Goal: Check status: Check status

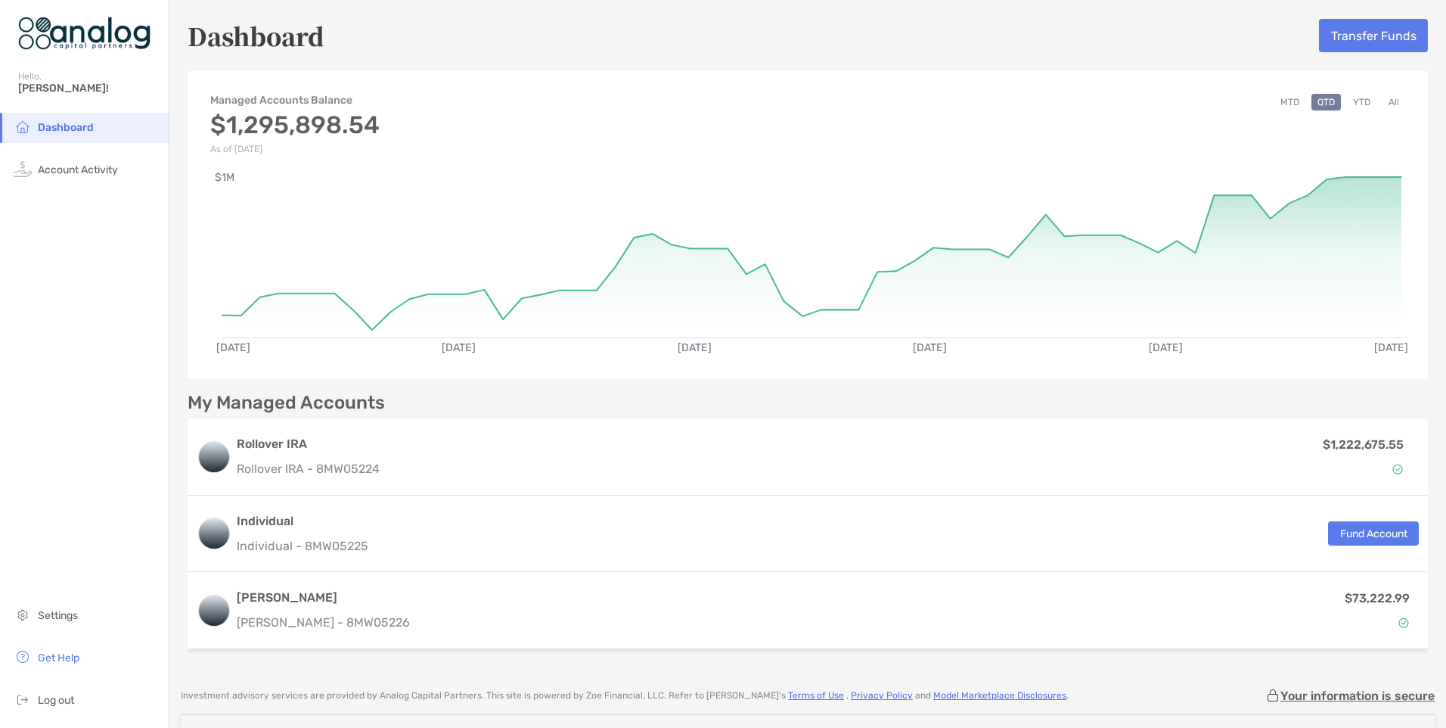
click at [1354, 98] on button "YTD" at bounding box center [1361, 102] width 29 height 17
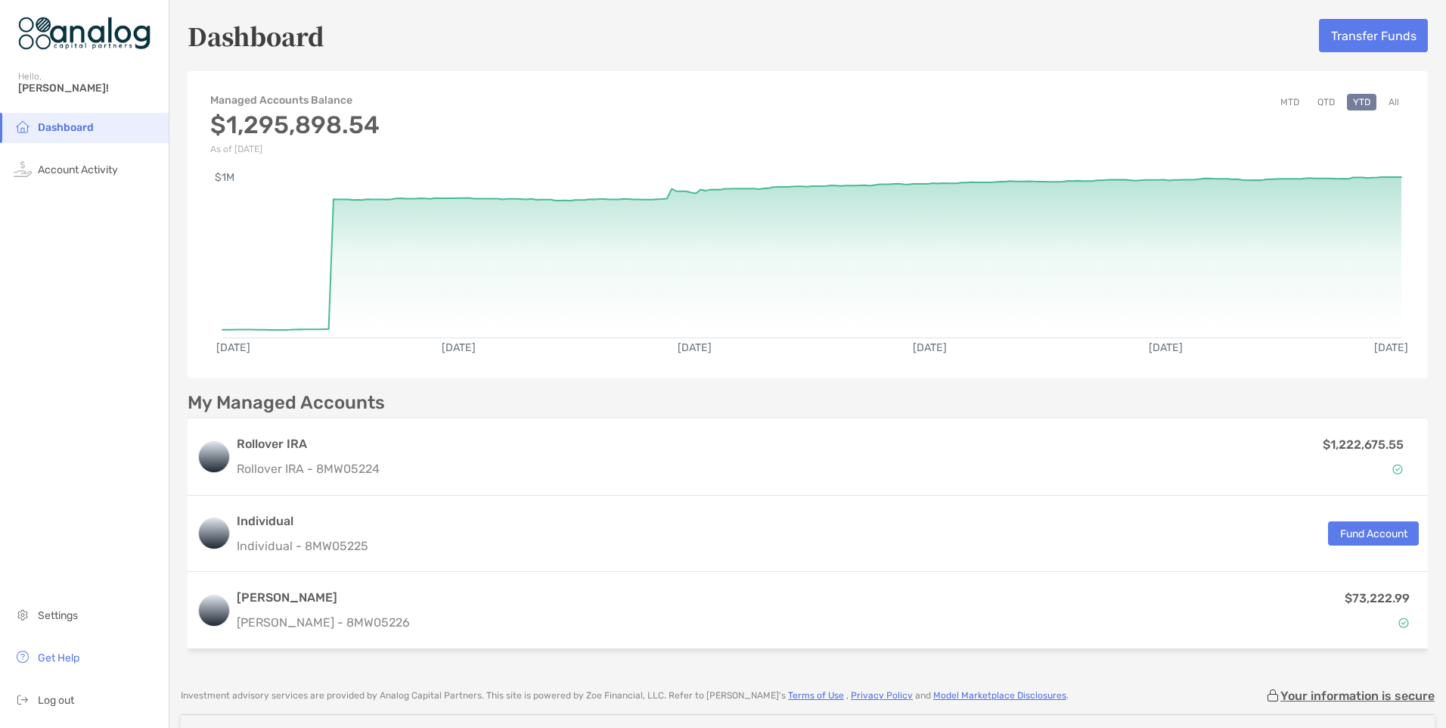
click at [1280, 101] on button "MTD" at bounding box center [1289, 102] width 31 height 17
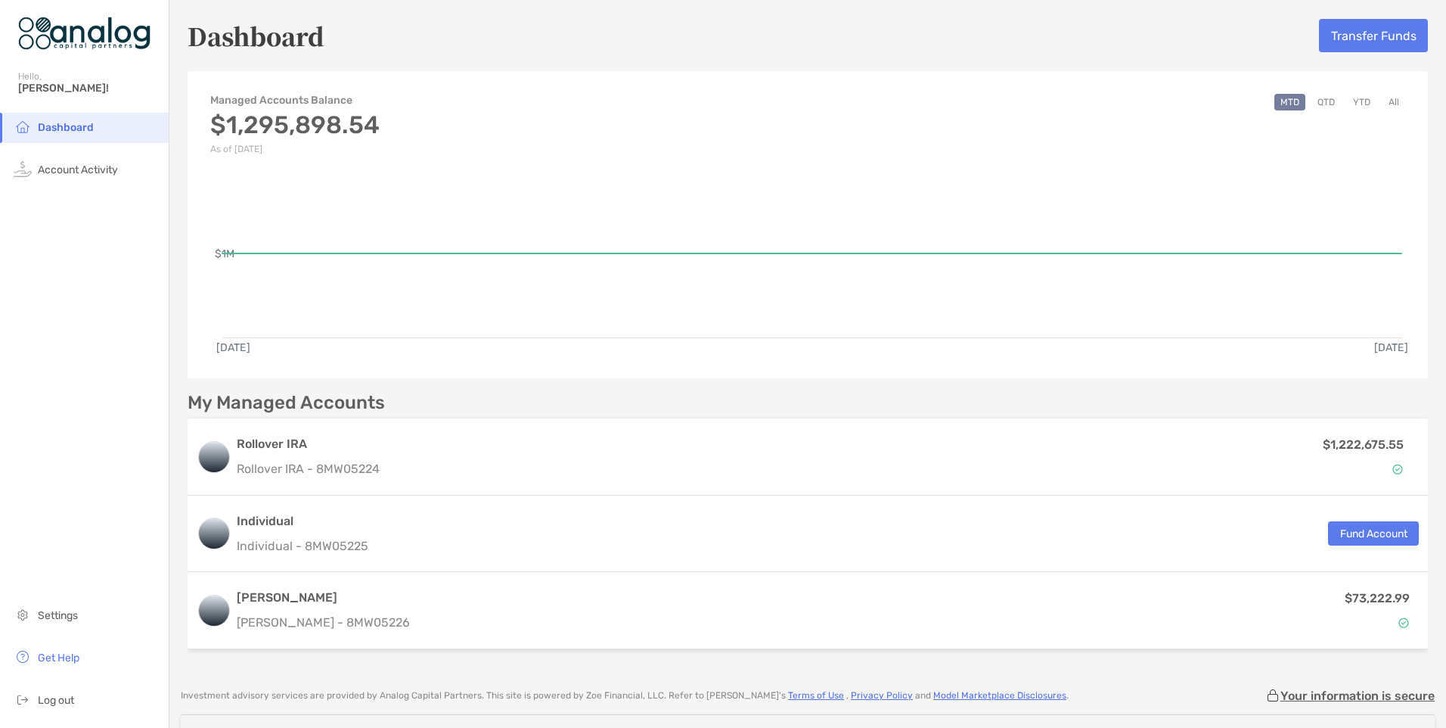
click at [1385, 104] on button "All" at bounding box center [1393, 102] width 23 height 17
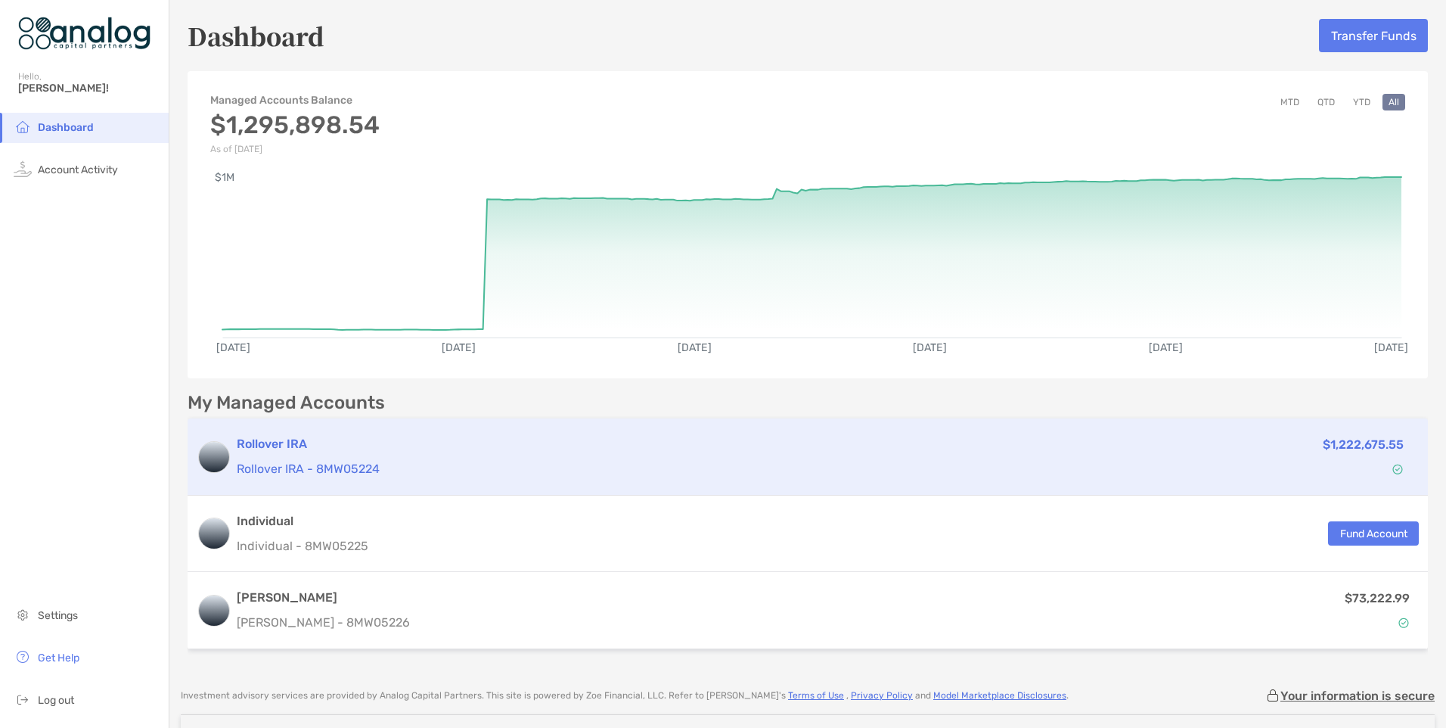
click at [283, 446] on h3 "Rollover IRA" at bounding box center [678, 444] width 883 height 18
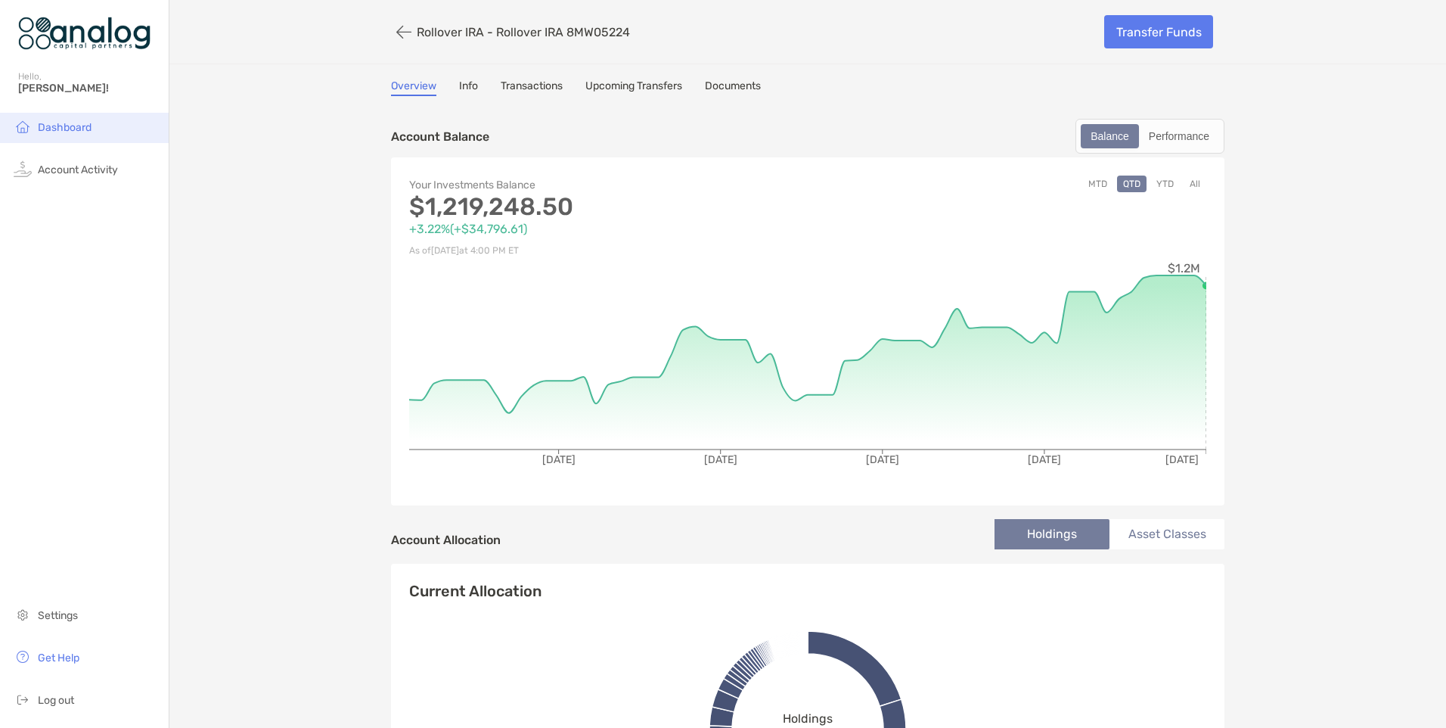
click at [46, 128] on span "Dashboard" at bounding box center [65, 127] width 54 height 13
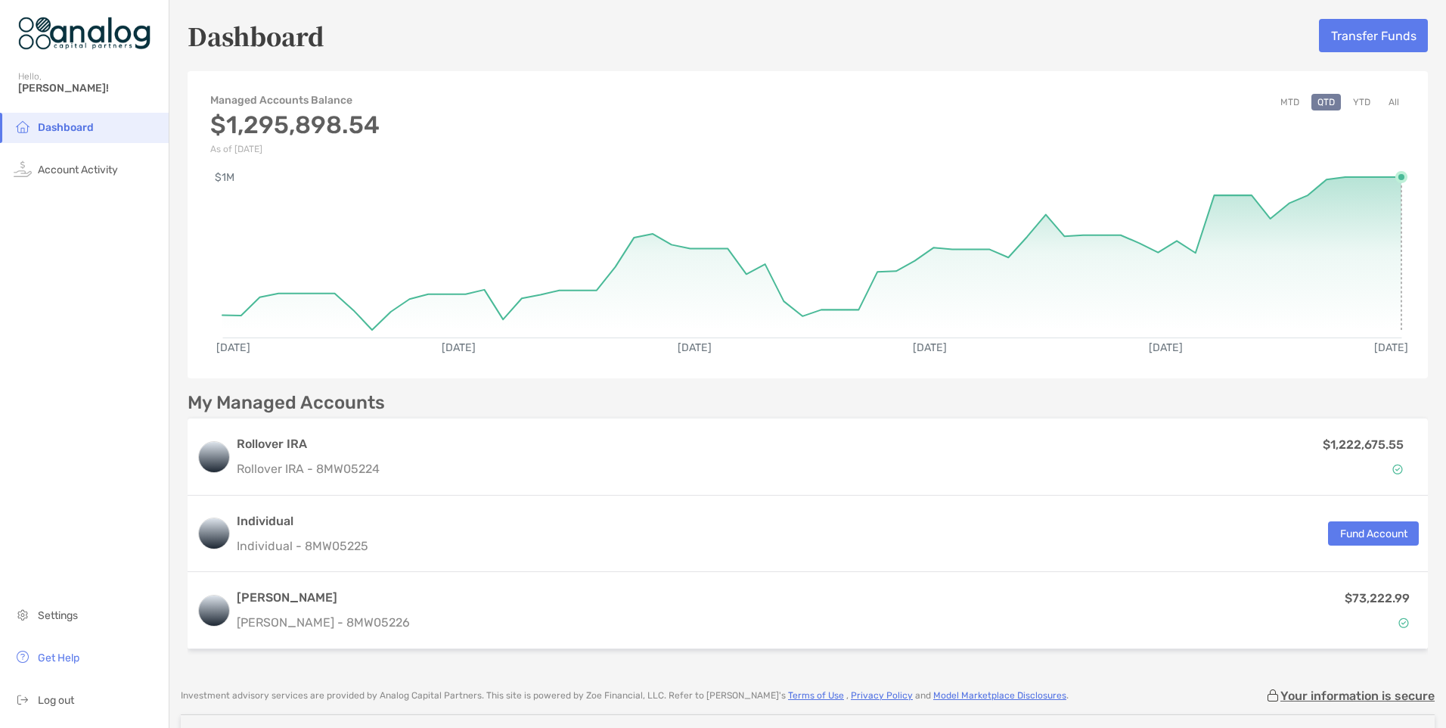
click at [1397, 176] on circle at bounding box center [1401, 176] width 9 height 9
click at [1397, 178] on circle at bounding box center [1401, 176] width 9 height 9
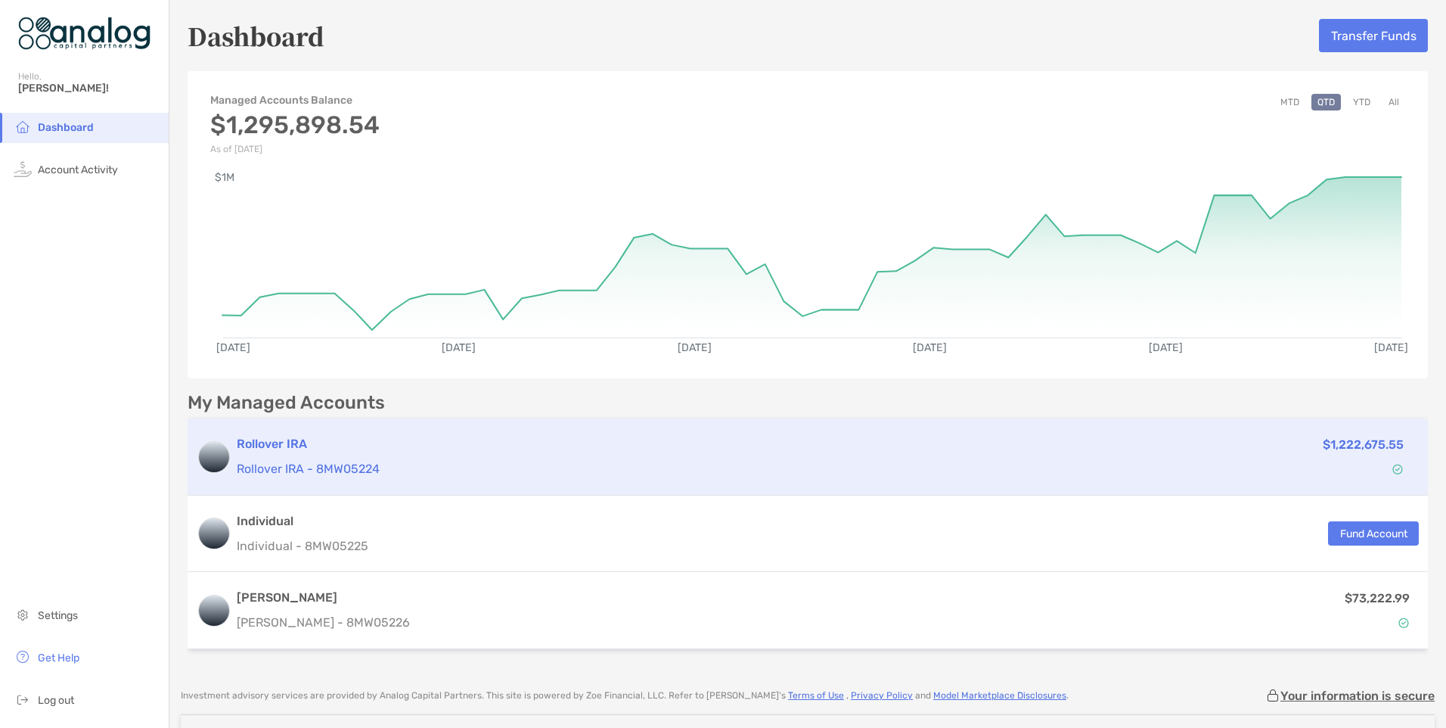
click at [1329, 445] on p "$1,222,675.55" at bounding box center [1363, 444] width 81 height 19
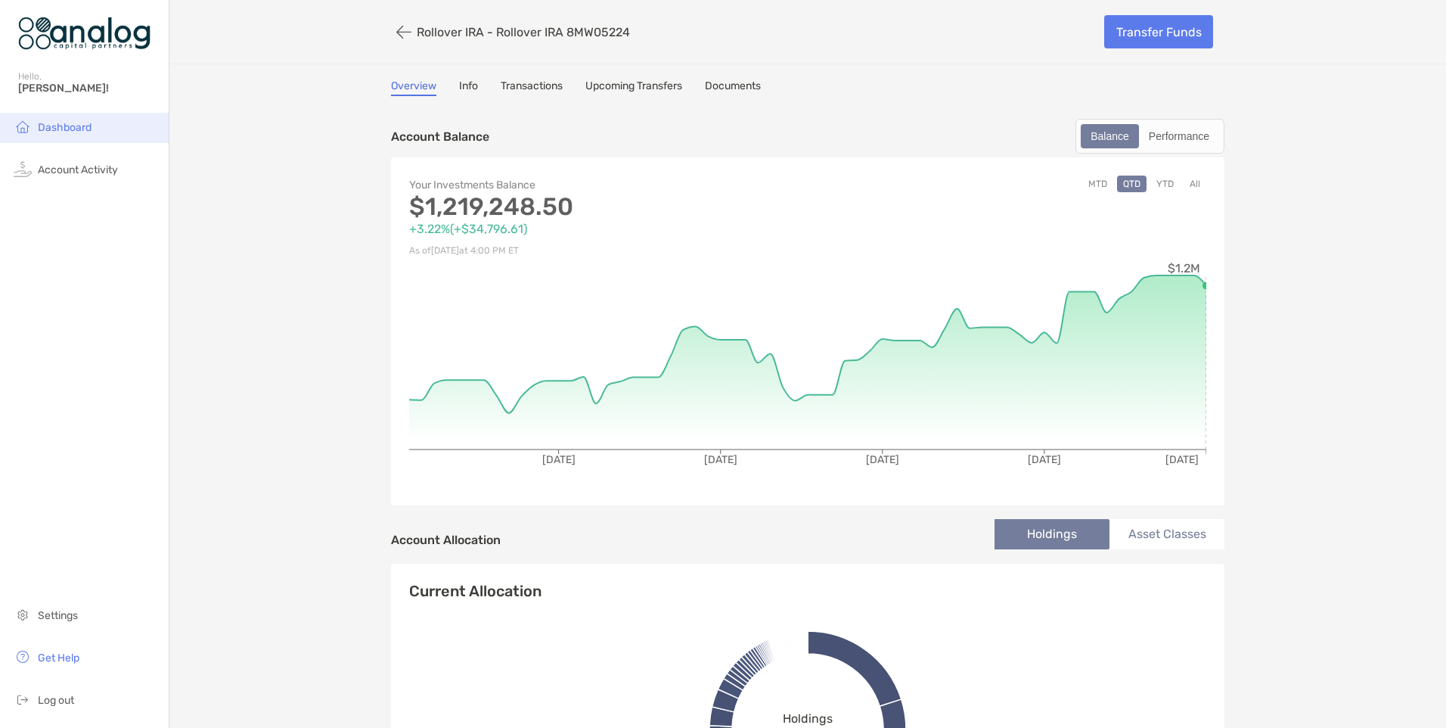
click at [61, 129] on span "Dashboard" at bounding box center [65, 127] width 54 height 13
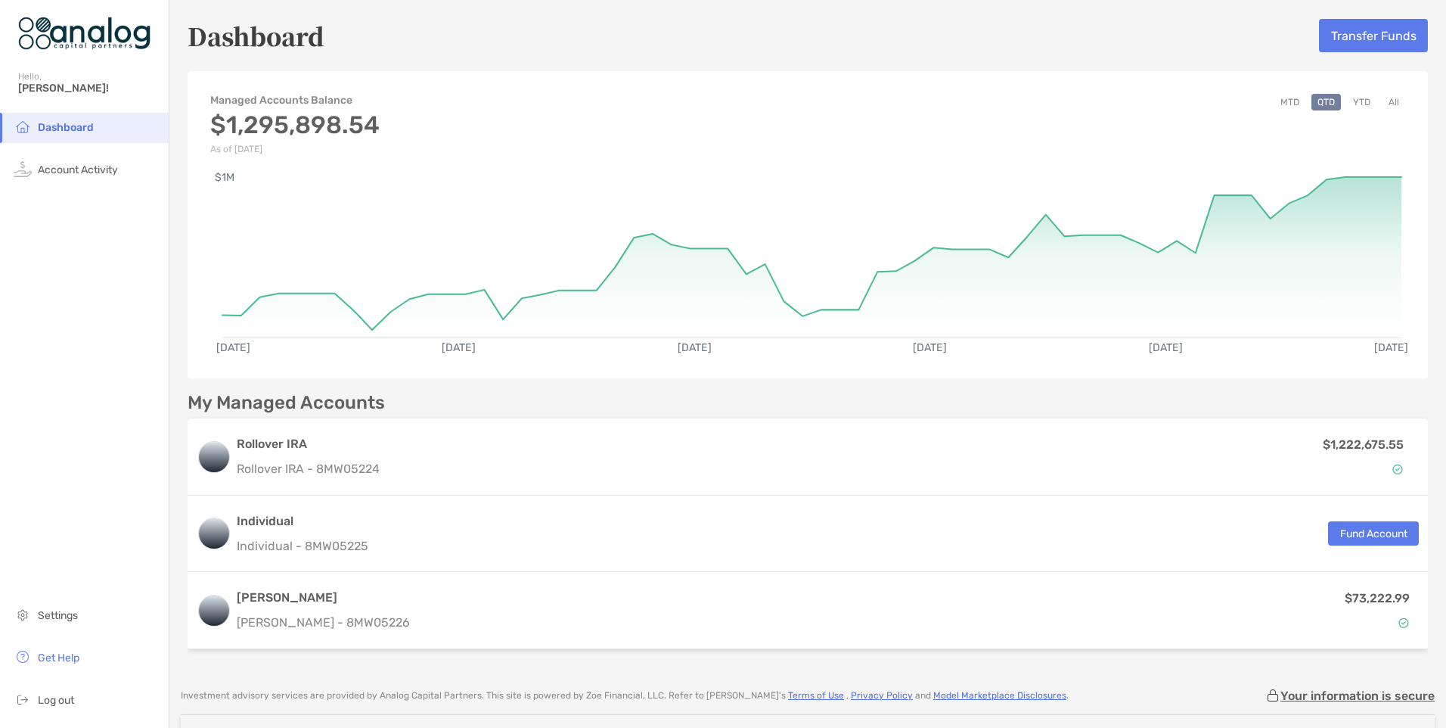
click at [1351, 98] on button "YTD" at bounding box center [1361, 102] width 29 height 17
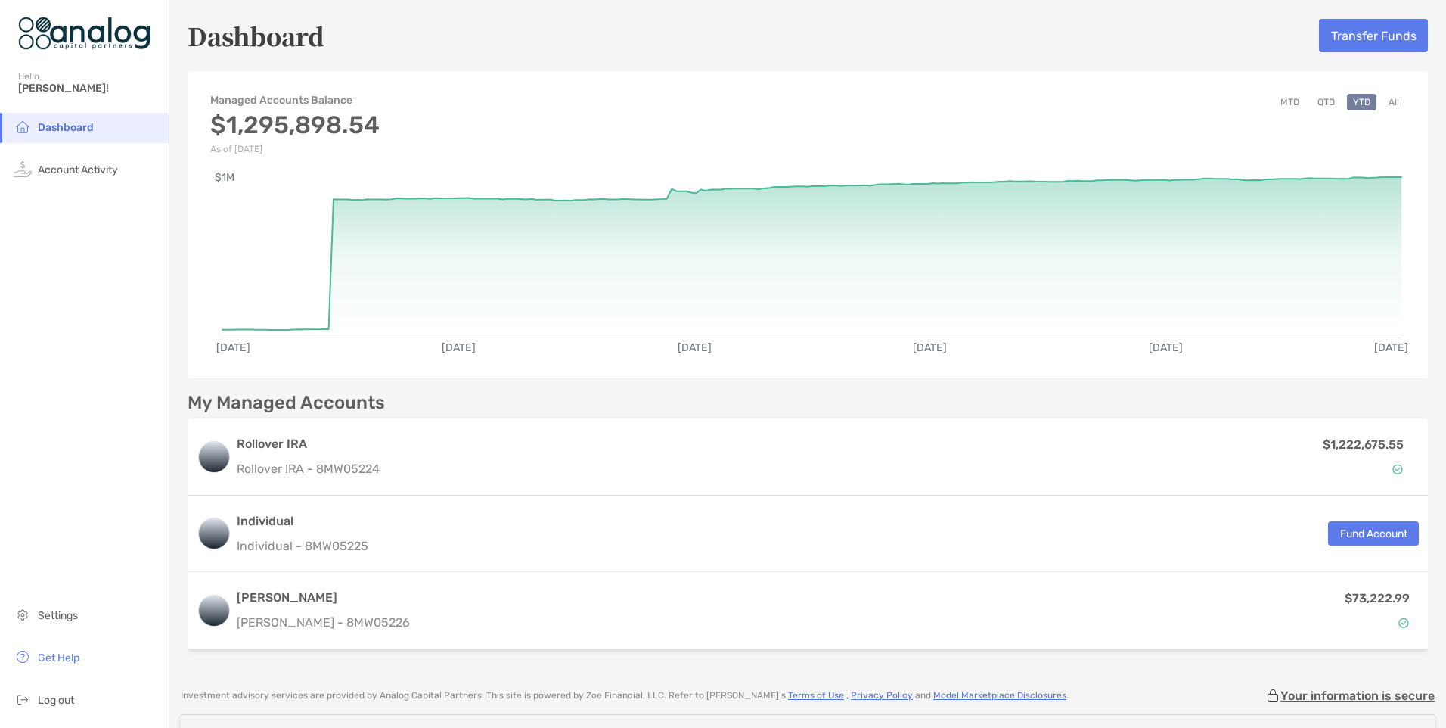
click at [1382, 104] on button "All" at bounding box center [1393, 102] width 23 height 17
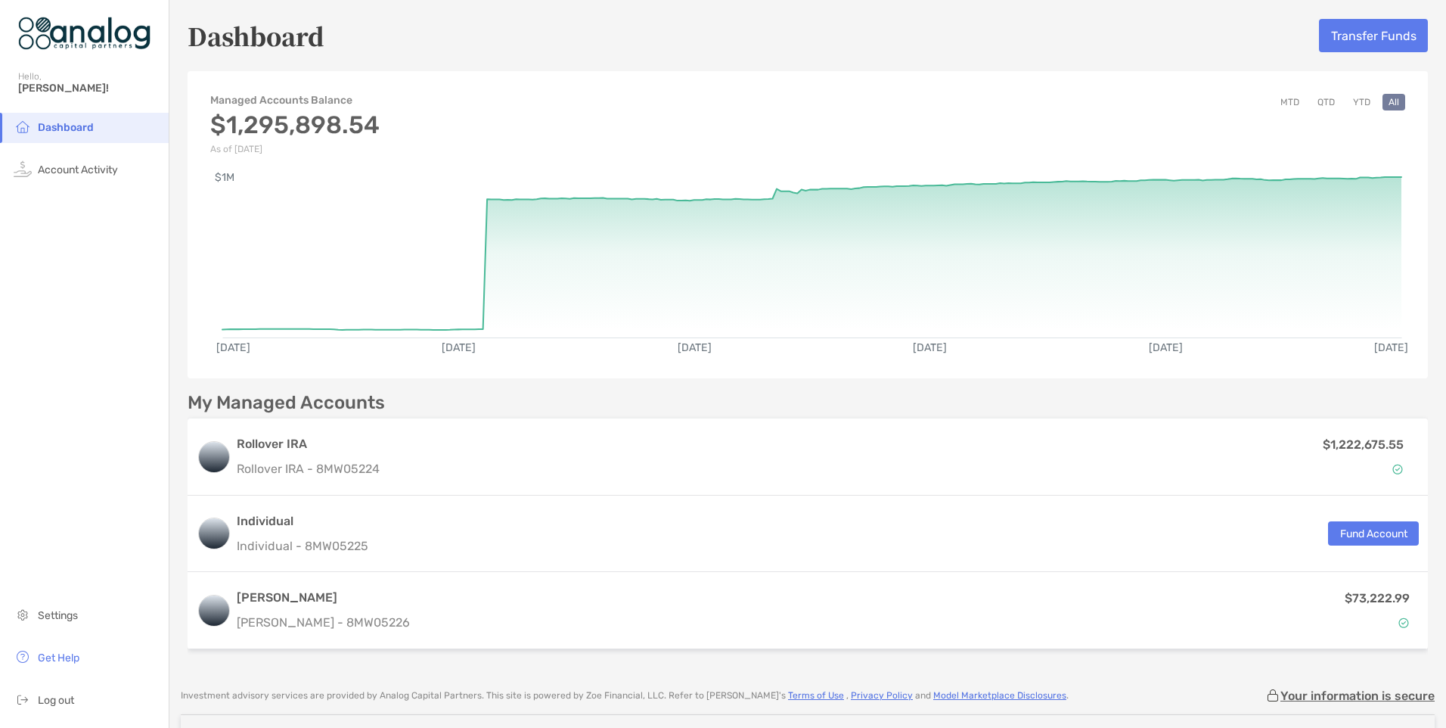
click at [1276, 98] on button "MTD" at bounding box center [1289, 102] width 31 height 17
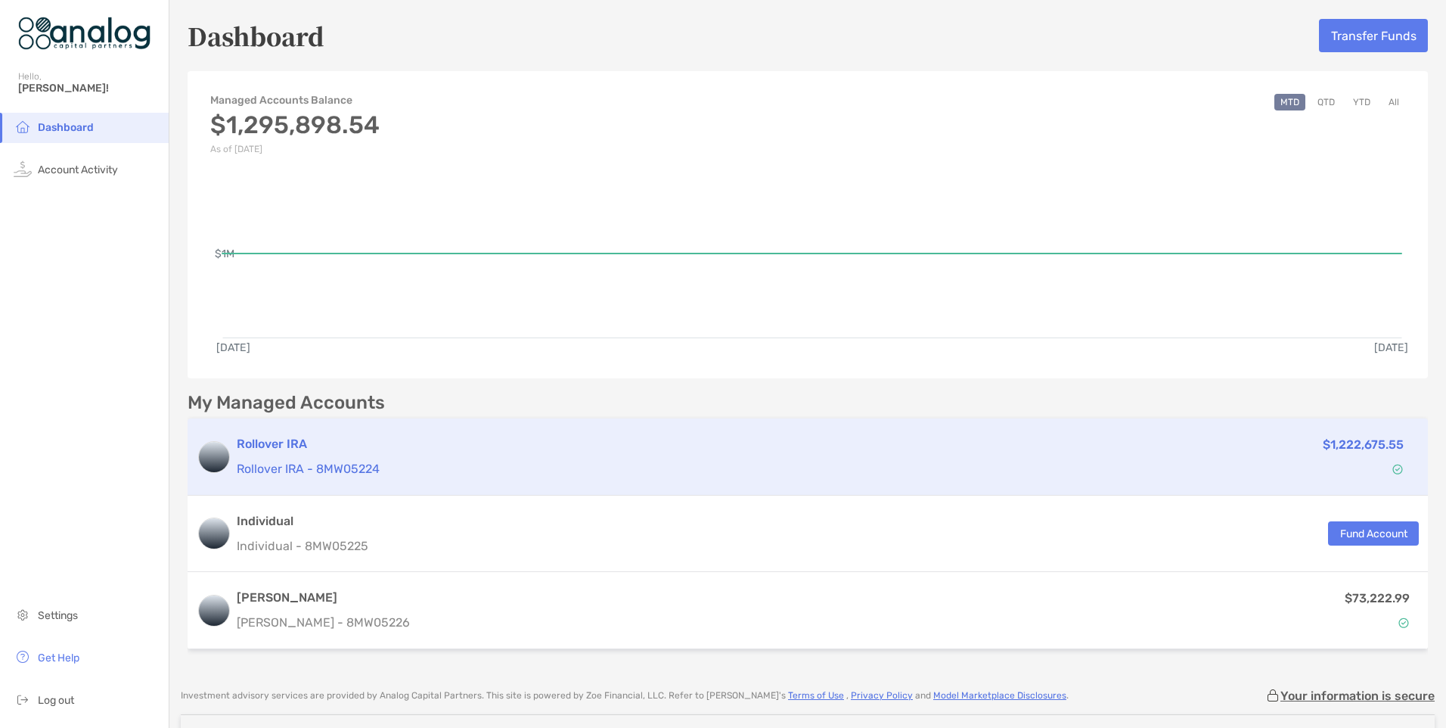
click at [346, 459] on p "Rollover IRA - 8MW05224" at bounding box center [678, 468] width 883 height 19
